Goal: Task Accomplishment & Management: Complete application form

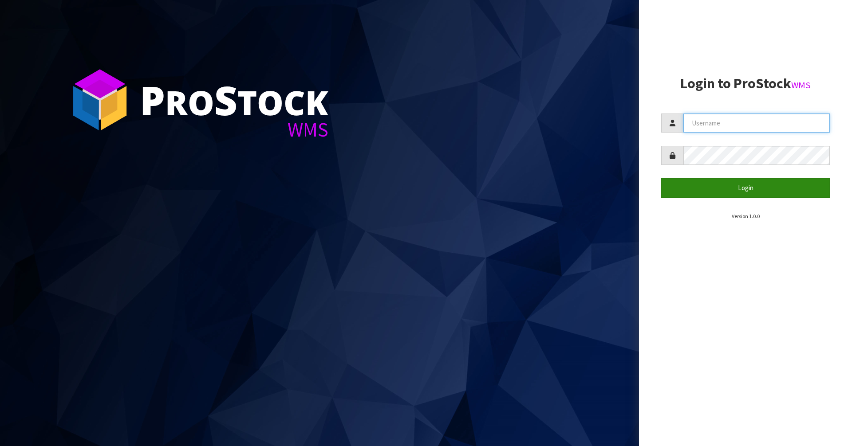
type input "Mana"
click at [681, 192] on button "Login" at bounding box center [745, 187] width 169 height 19
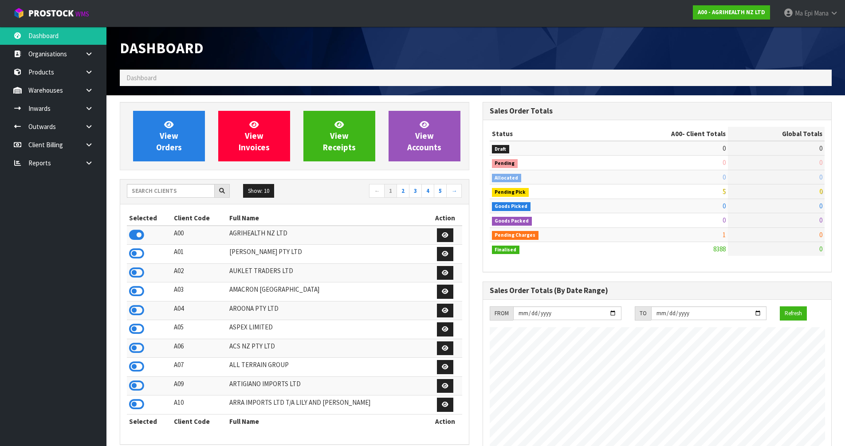
scroll to position [672, 362]
click at [189, 192] on input "text" at bounding box center [171, 191] width 88 height 14
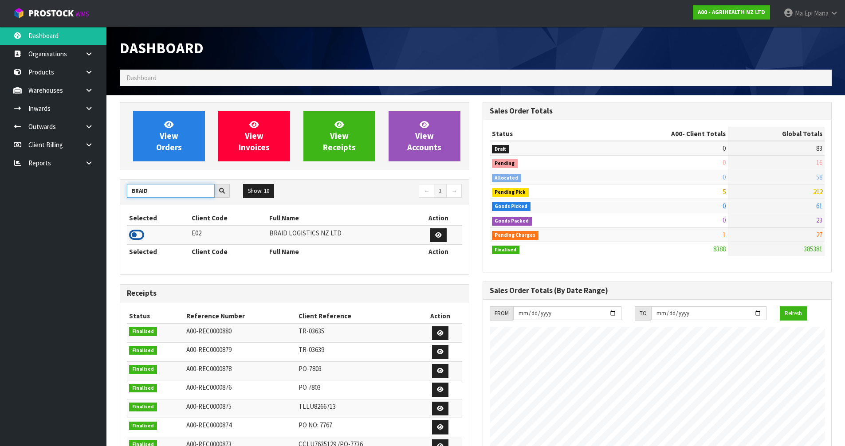
type input "BRAID"
click at [141, 236] on icon at bounding box center [136, 234] width 15 height 13
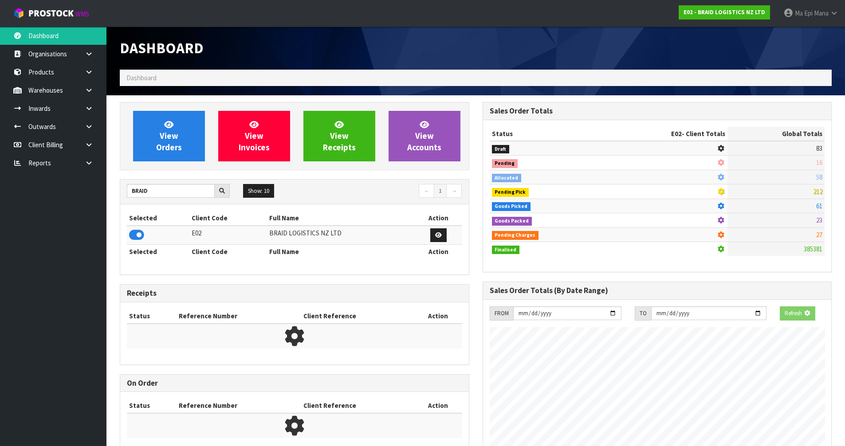
scroll to position [571, 362]
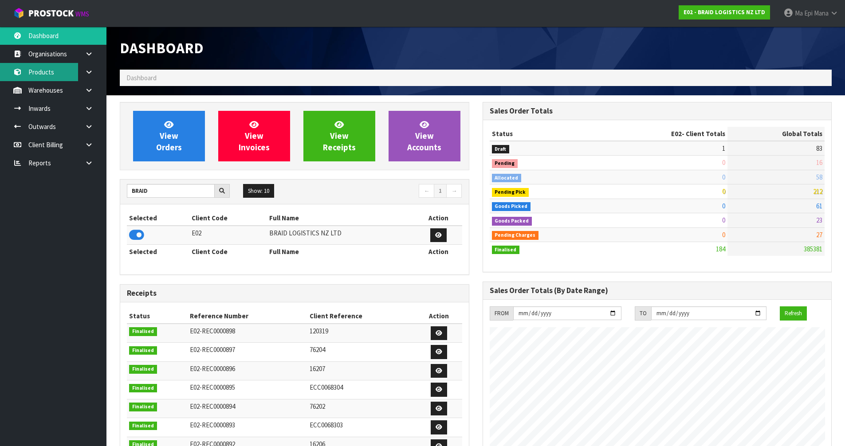
click at [50, 69] on link "Products" at bounding box center [53, 72] width 106 height 18
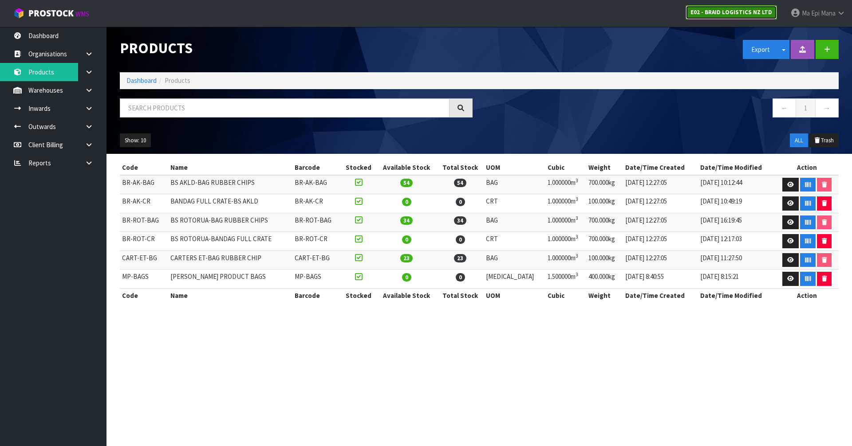
click at [719, 15] on strong "E02 - BRAID LOGISTICS NZ LTD" at bounding box center [731, 12] width 82 height 8
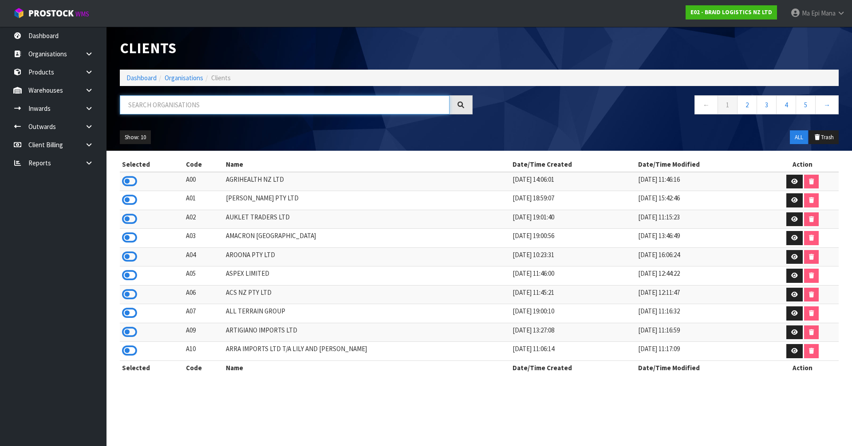
click at [290, 102] on input "text" at bounding box center [285, 104] width 330 height 19
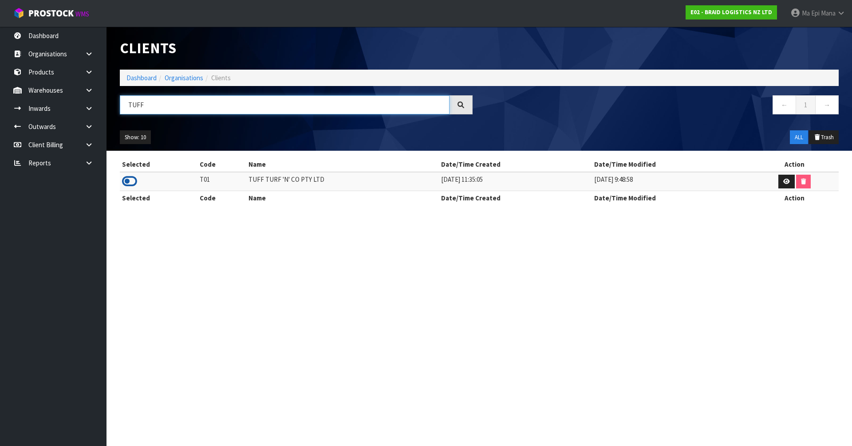
type input "TUFF"
click at [133, 182] on icon at bounding box center [129, 181] width 15 height 13
click at [77, 104] on link "Inwards" at bounding box center [53, 108] width 106 height 18
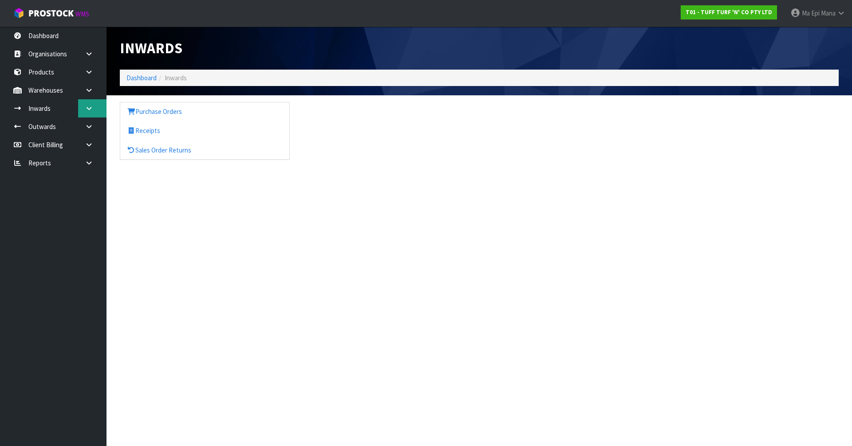
click at [90, 106] on div "Inwards Dashboard Inwards Purchase Orders Receipts Sales Order Returns" at bounding box center [426, 88] width 852 height 176
click at [89, 110] on icon at bounding box center [89, 108] width 8 height 7
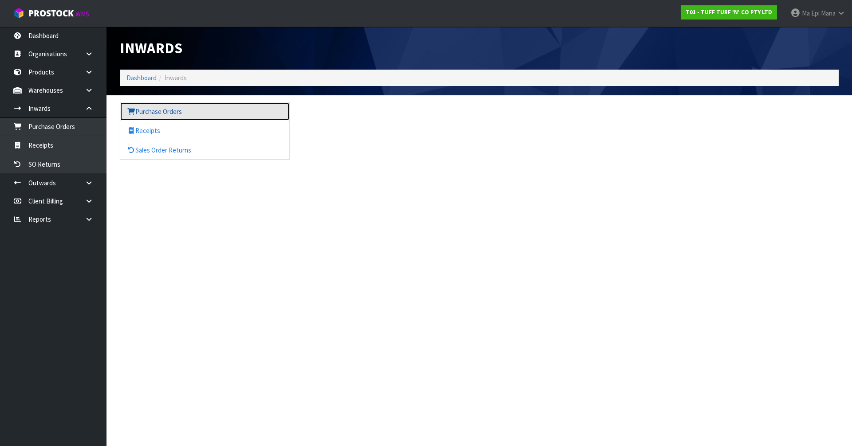
click at [161, 110] on link "Purchase Orders" at bounding box center [204, 111] width 169 height 18
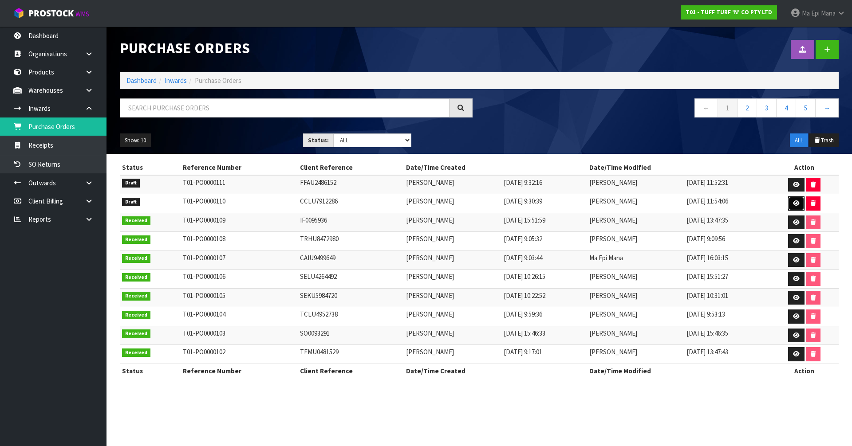
click at [797, 202] on icon at bounding box center [796, 203] width 7 height 6
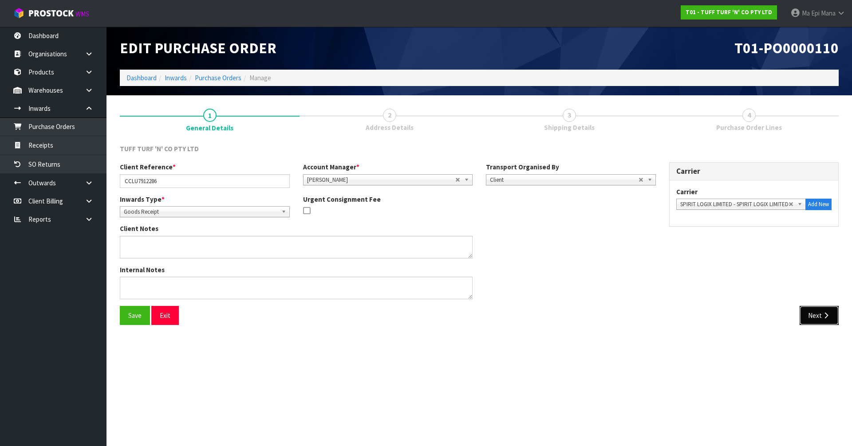
click at [811, 311] on button "Next" at bounding box center [818, 315] width 39 height 19
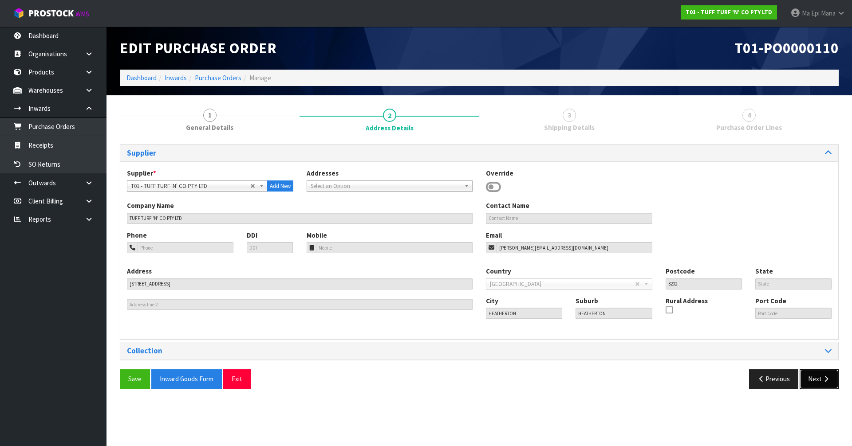
click at [826, 385] on button "Next" at bounding box center [818, 378] width 39 height 19
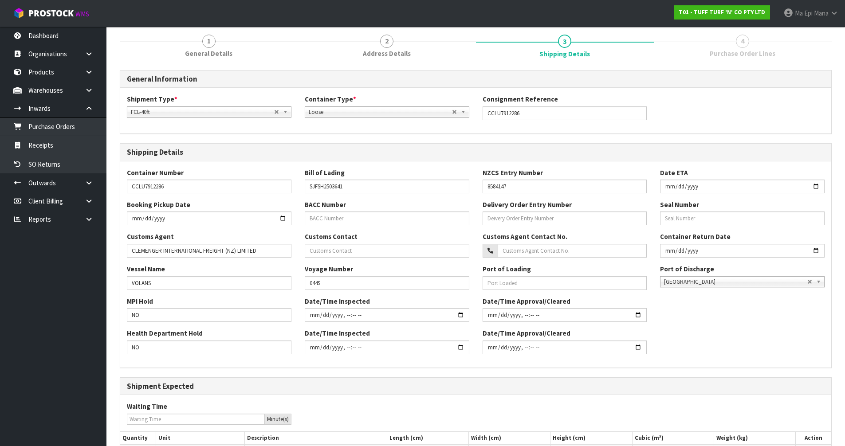
scroll to position [164, 0]
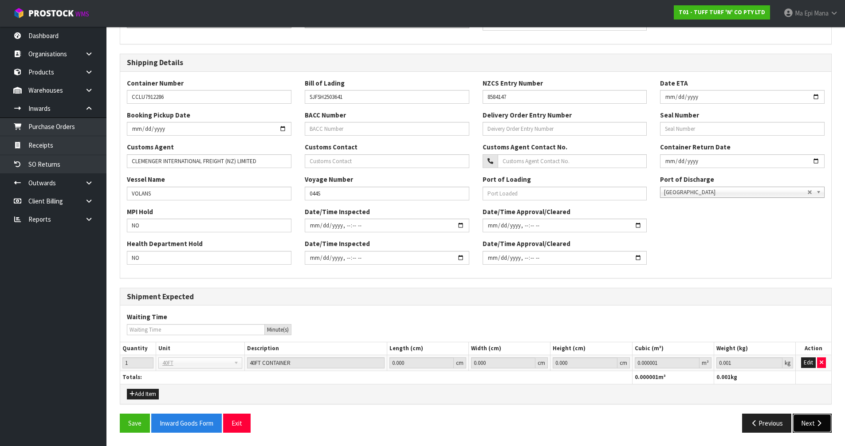
click at [822, 421] on icon "button" at bounding box center [819, 423] width 8 height 7
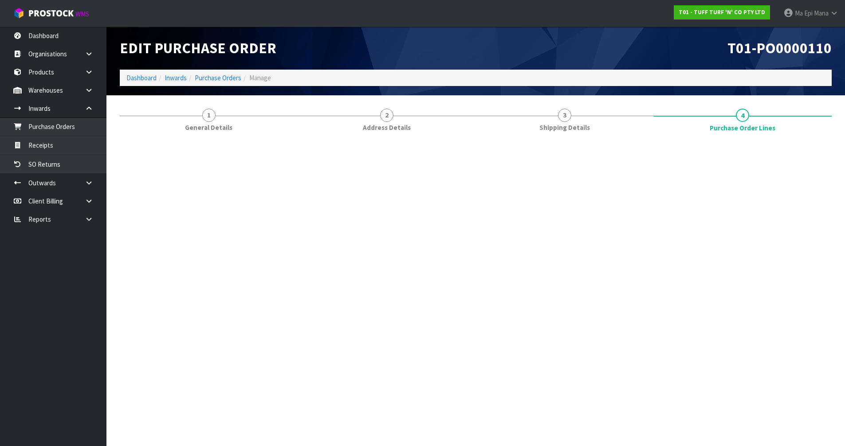
scroll to position [0, 0]
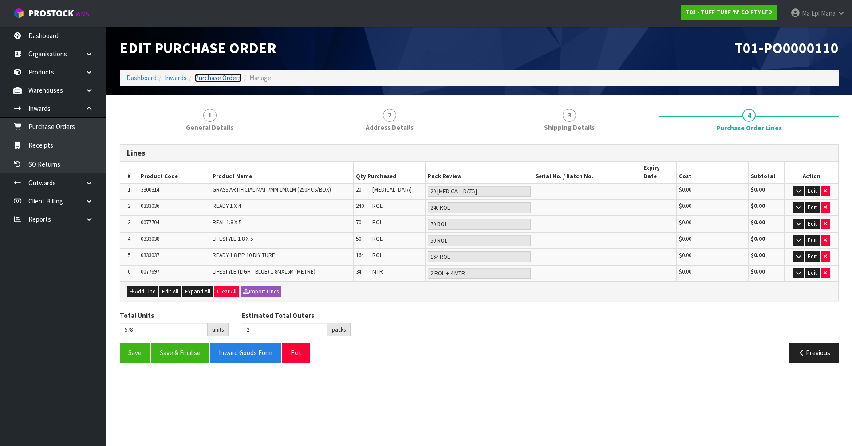
click at [224, 78] on link "Purchase Orders" at bounding box center [218, 78] width 47 height 8
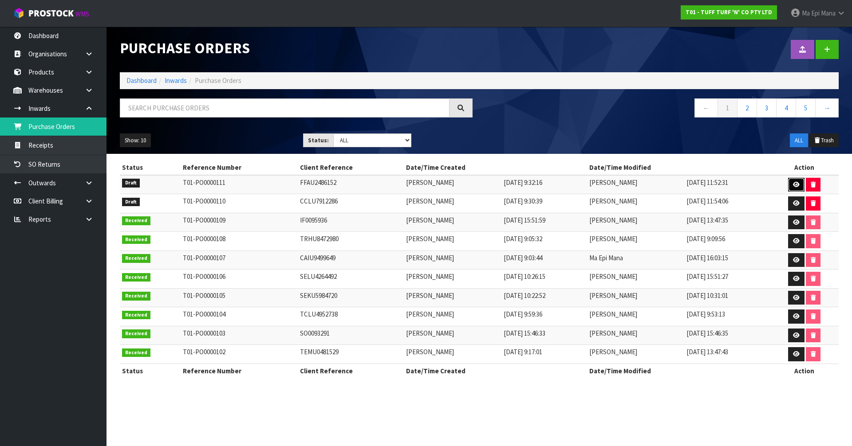
click at [793, 181] on link at bounding box center [796, 185] width 16 height 14
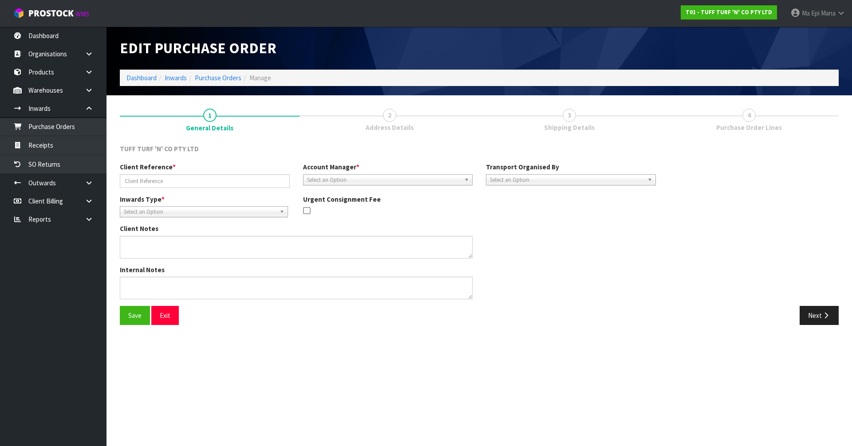
type input "FFAU2486152"
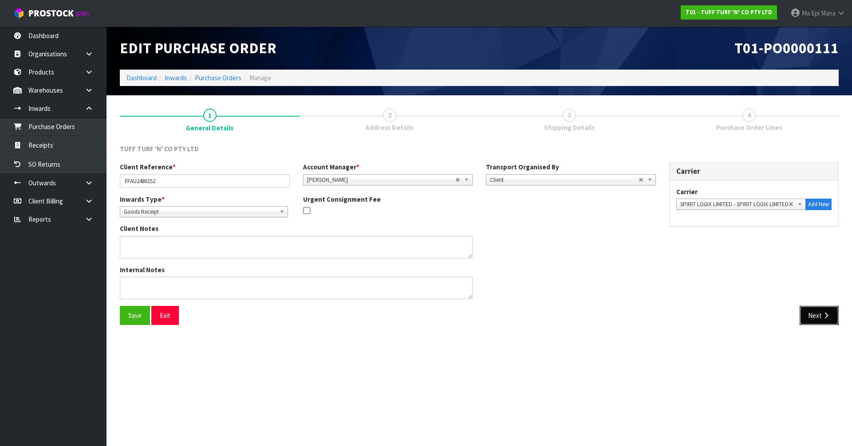
click at [824, 313] on icon "button" at bounding box center [825, 315] width 8 height 7
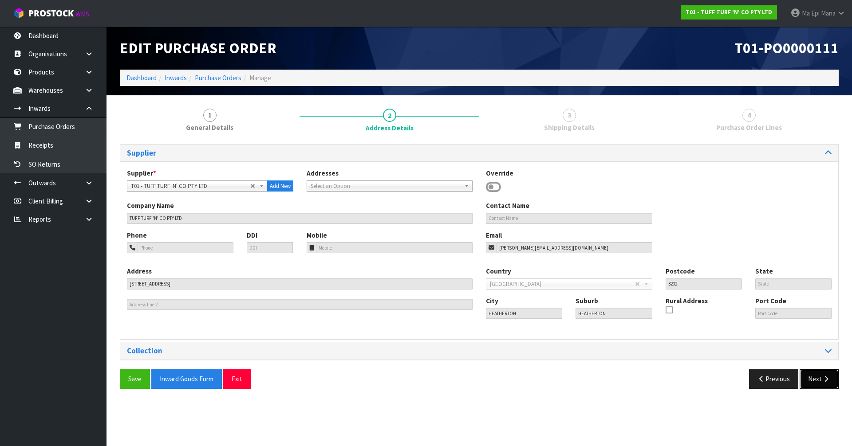
click at [816, 380] on button "Next" at bounding box center [818, 378] width 39 height 19
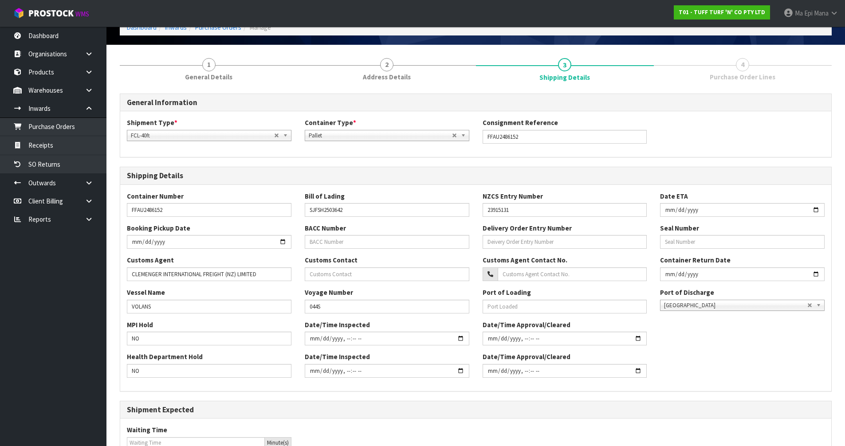
scroll to position [164, 0]
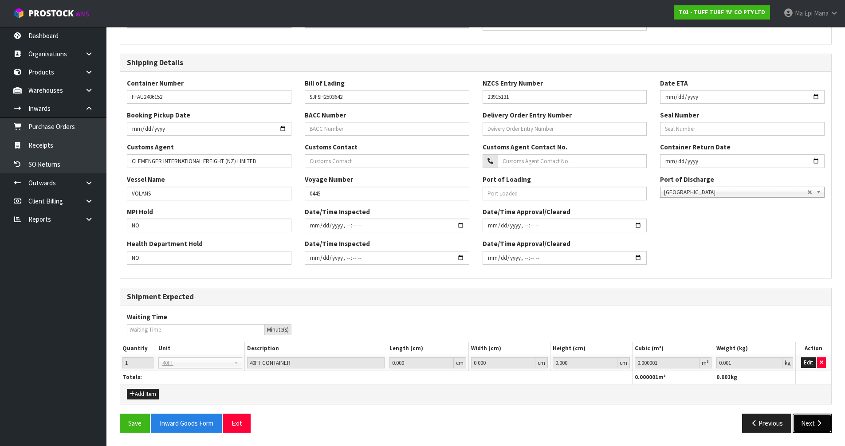
click at [822, 424] on icon "button" at bounding box center [819, 423] width 8 height 7
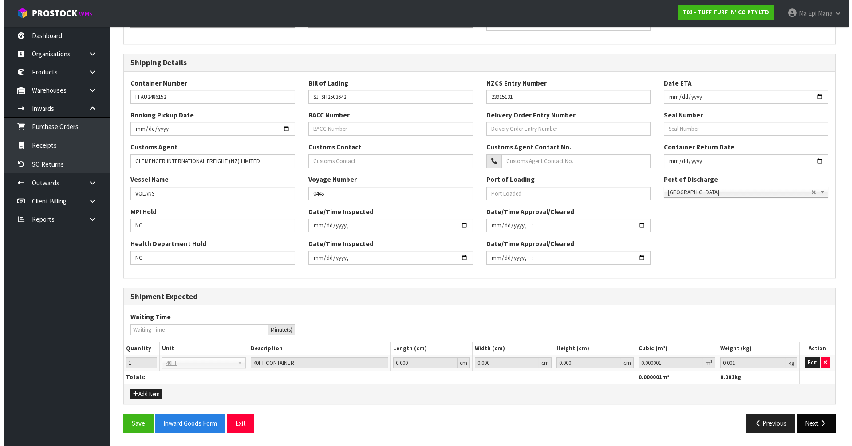
scroll to position [0, 0]
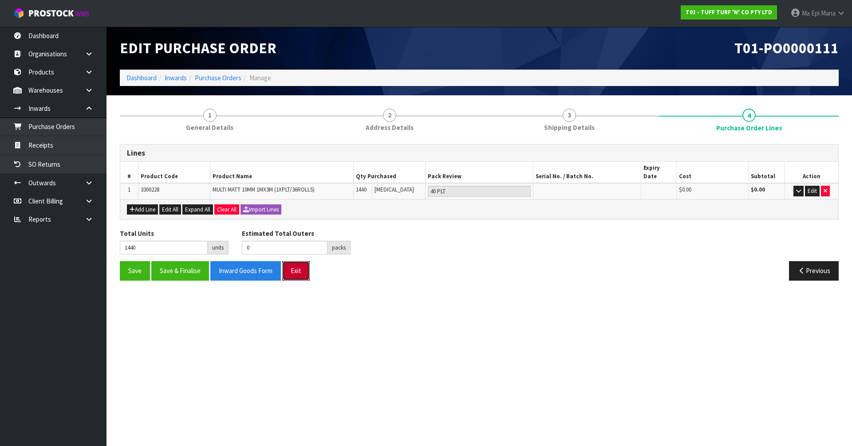
drag, startPoint x: 307, startPoint y: 260, endPoint x: 313, endPoint y: 259, distance: 6.2
click at [310, 261] on button "Exit" at bounding box center [295, 270] width 27 height 19
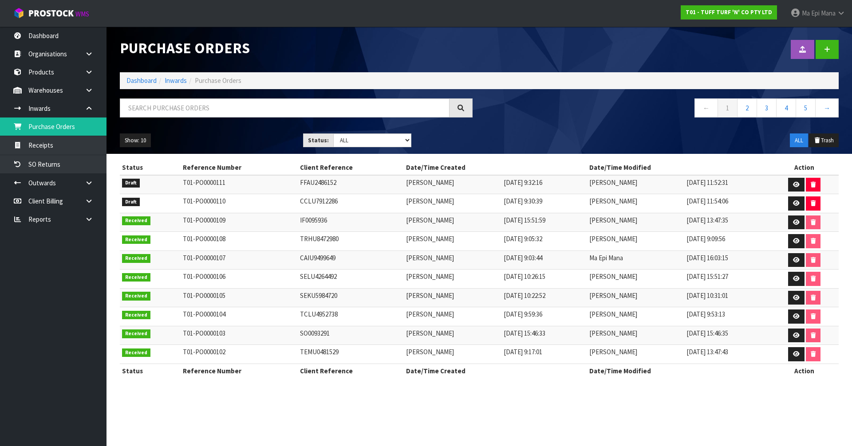
click at [652, 376] on th "Date/Time Modified" at bounding box center [678, 371] width 183 height 14
click at [822, 14] on span "Mana" at bounding box center [827, 13] width 15 height 8
click at [817, 37] on link "Logout" at bounding box center [816, 35] width 70 height 12
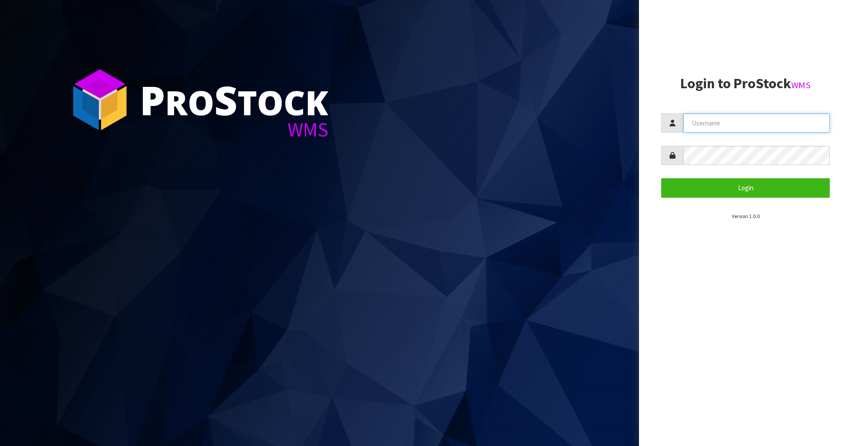
type input "Mana"
click at [769, 251] on aside "Login to ProStock WMS Mana Login Version 1.0.0" at bounding box center [745, 223] width 213 height 446
click at [794, 30] on aside "Login to ProStock WMS Mana Login Version 1.0.0" at bounding box center [745, 223] width 213 height 446
